Goal: Transaction & Acquisition: Purchase product/service

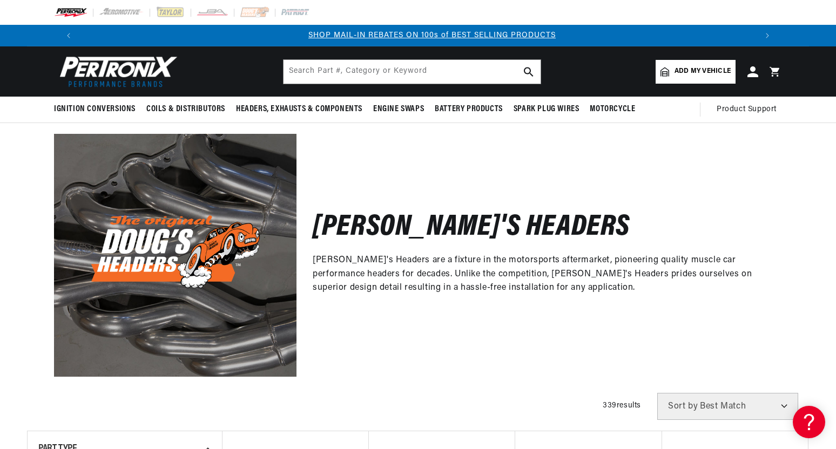
scroll to position [0, 674]
click at [692, 78] on link "Add my vehicle" at bounding box center [695, 72] width 80 height 24
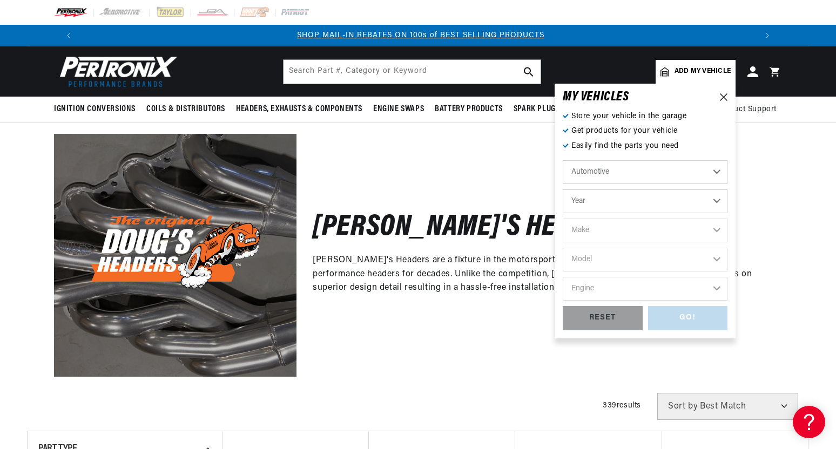
click at [632, 201] on select "Year 2022 2021 2020 2019 2018 2017 2016 2015 2014 2013 2012 2011 2010 2009 2008…" at bounding box center [645, 202] width 165 height 24
select select "1962"
click at [563, 190] on select "Year 2022 2021 2020 2019 2018 2017 2016 2015 2014 2013 2012 2011 2010 2009 2008…" at bounding box center [645, 202] width 165 height 24
select select "1962"
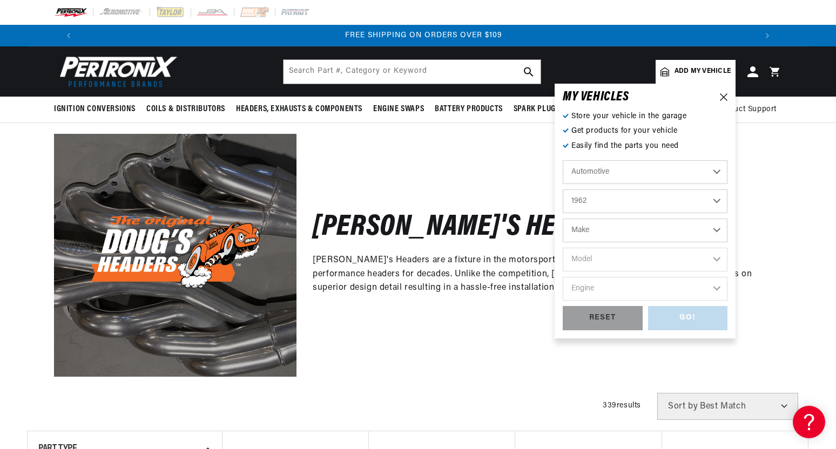
click at [612, 233] on select "Make Alfa Romeo American Motors Aston Martin Austin Austin Healey Bentley Buick…" at bounding box center [645, 231] width 165 height 24
select select "Chevrolet"
click at [563, 219] on select "Make Alfa Romeo American Motors Aston Martin Austin Austin Healey Bentley Buick…" at bounding box center [645, 231] width 165 height 24
select select "Chevrolet"
click at [620, 263] on select "Model Bel Air Biscayne C10 Pickup C20 Pickup C30 Pickup C40 Chevy II Corvair Co…" at bounding box center [645, 260] width 165 height 24
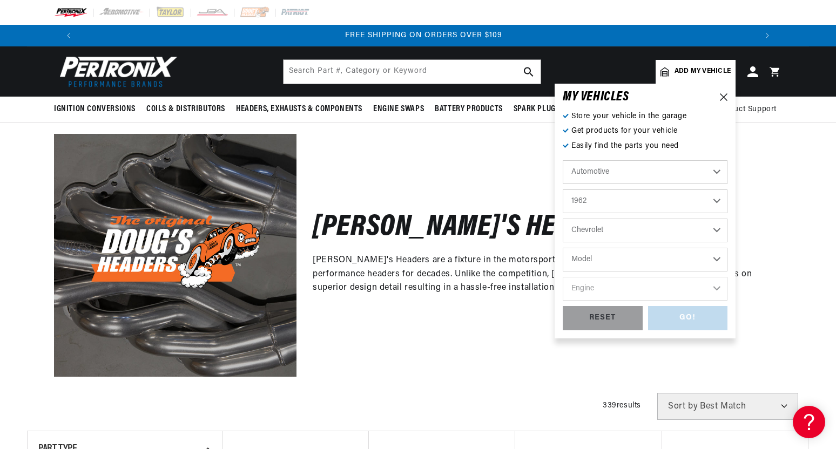
select select "Bel-Air"
click at [563, 248] on select "Model Bel Air Biscayne C10 Pickup C20 Pickup C30 Pickup C40 Chevy II Corvair Co…" at bounding box center [645, 260] width 165 height 24
select select "Bel-Air"
click at [626, 292] on select "Engine 235cid / 3.8L 235cid / 3.9L 283cid / 4.6L 327cid / 5.3L 327cid / 5.4L 40…" at bounding box center [645, 289] width 165 height 24
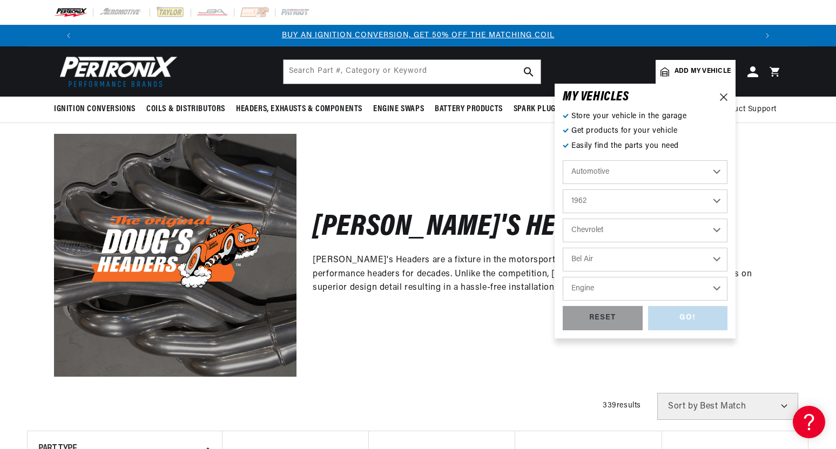
select select "409cid-6.7L"
click at [563, 277] on select "Engine 235cid / 3.8L 235cid / 3.9L 283cid / 4.6L 327cid / 5.3L 327cid / 5.4L 40…" at bounding box center [645, 289] width 165 height 24
select select "409cid-6.7L"
click at [691, 311] on div "GO!" at bounding box center [688, 318] width 80 height 24
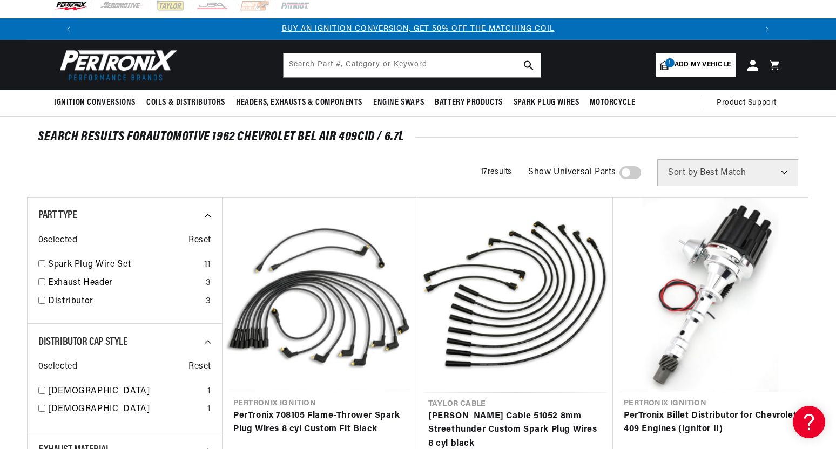
scroll to position [15, 0]
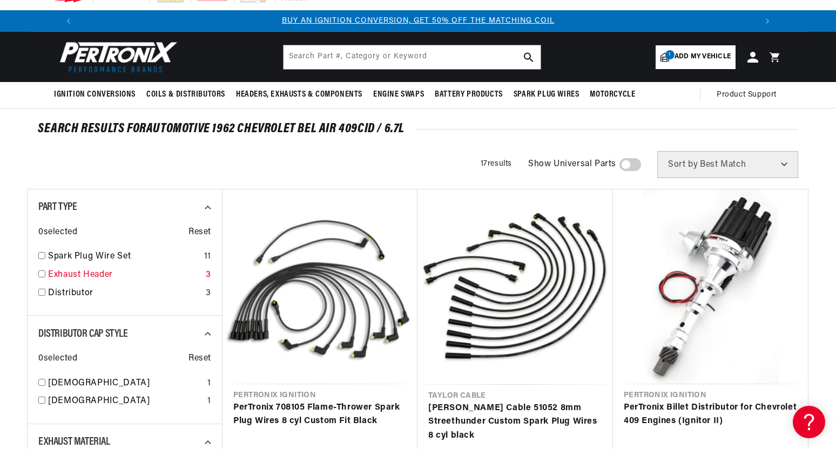
click at [104, 276] on link "Exhaust Header" at bounding box center [124, 275] width 153 height 14
checkbox input "true"
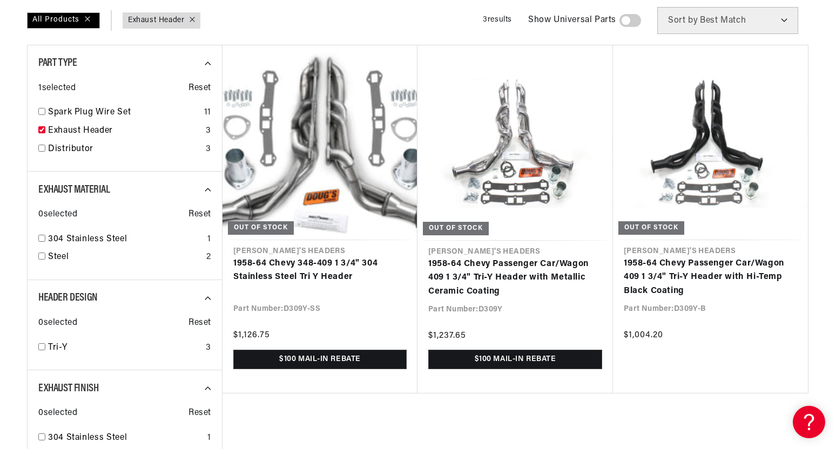
scroll to position [0, 621]
